Goal: Find specific fact: Find specific fact

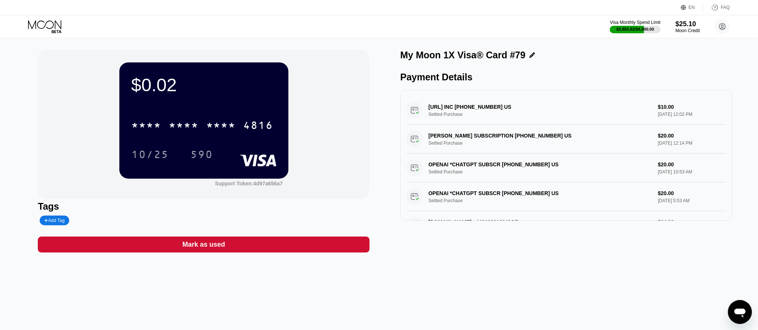
click at [54, 26] on icon at bounding box center [45, 26] width 35 height 13
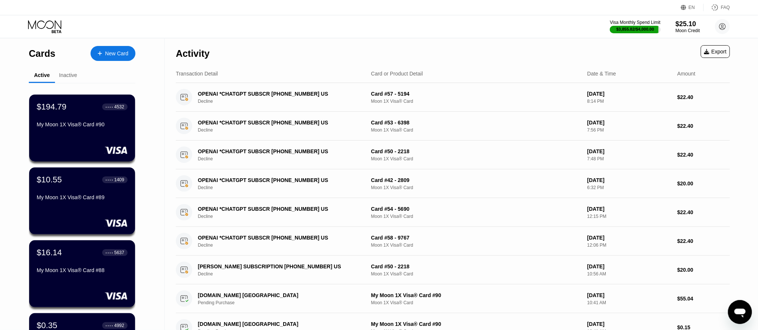
scroll to position [224, 0]
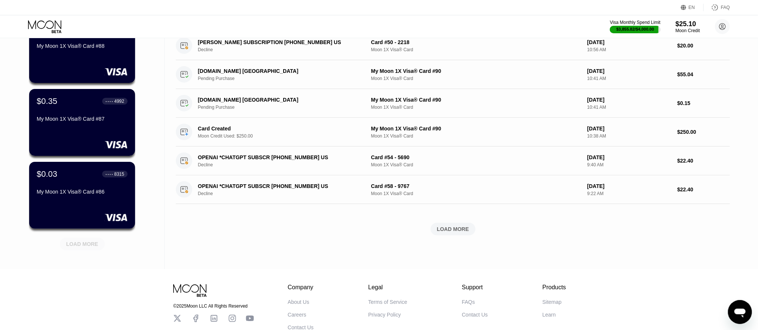
click at [72, 239] on div "LOAD MORE" at bounding box center [82, 244] width 45 height 13
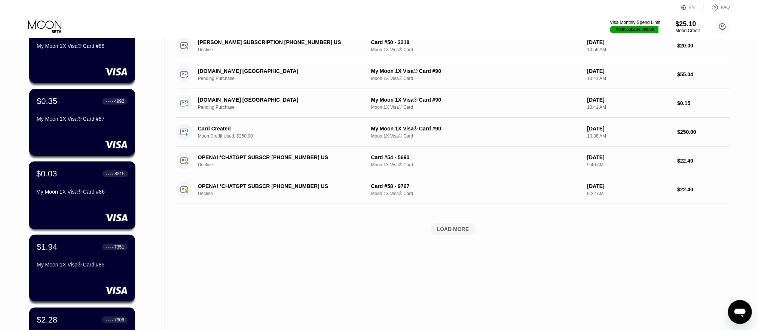
scroll to position [0, 0]
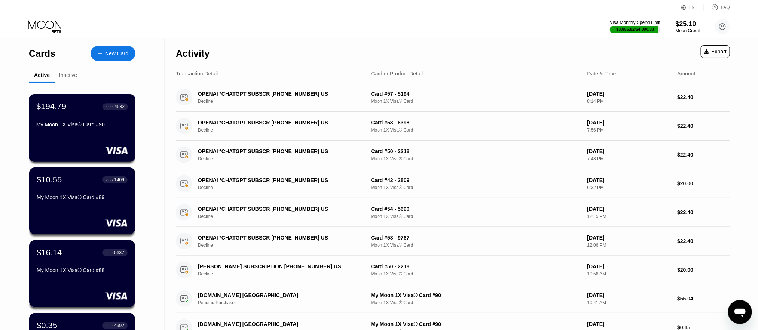
click at [62, 119] on div "$194.79 ● ● ● ● 4532 My Moon 1X Visa® Card #90" at bounding box center [82, 116] width 92 height 29
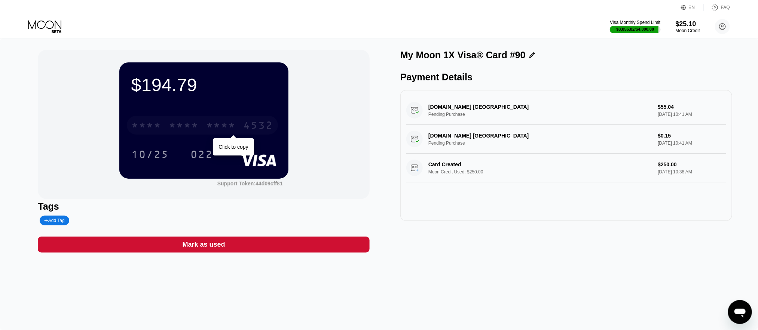
click at [263, 125] on div "4532" at bounding box center [258, 126] width 30 height 12
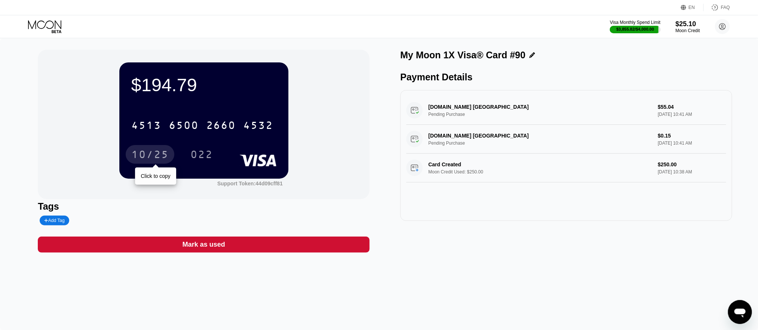
click at [159, 155] on div "10/25" at bounding box center [149, 156] width 37 height 12
click at [199, 151] on div "022" at bounding box center [201, 156] width 22 height 12
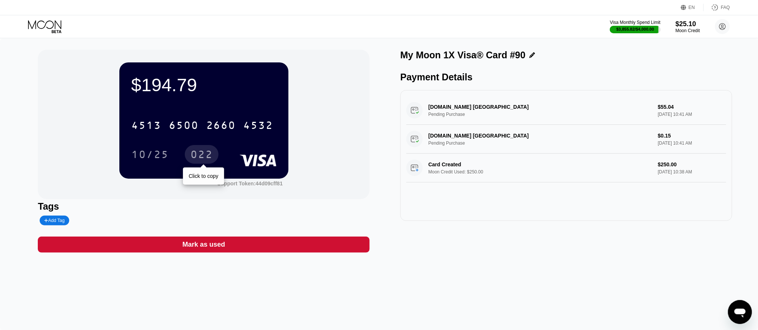
click at [200, 153] on div "022" at bounding box center [201, 156] width 22 height 12
